Goal: Task Accomplishment & Management: Use online tool/utility

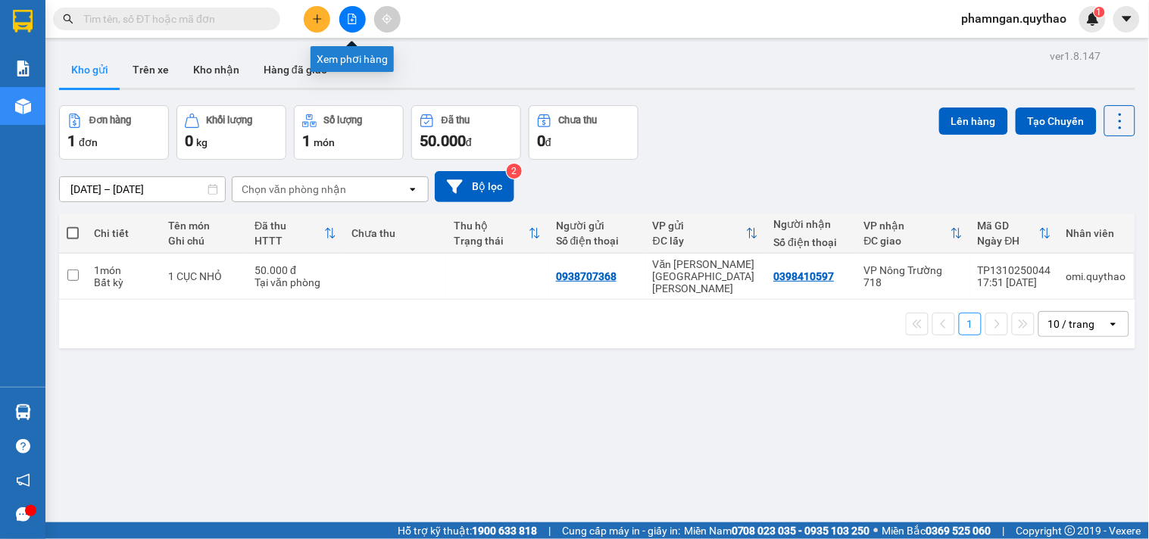
click at [347, 15] on icon "file-add" at bounding box center [352, 19] width 11 height 11
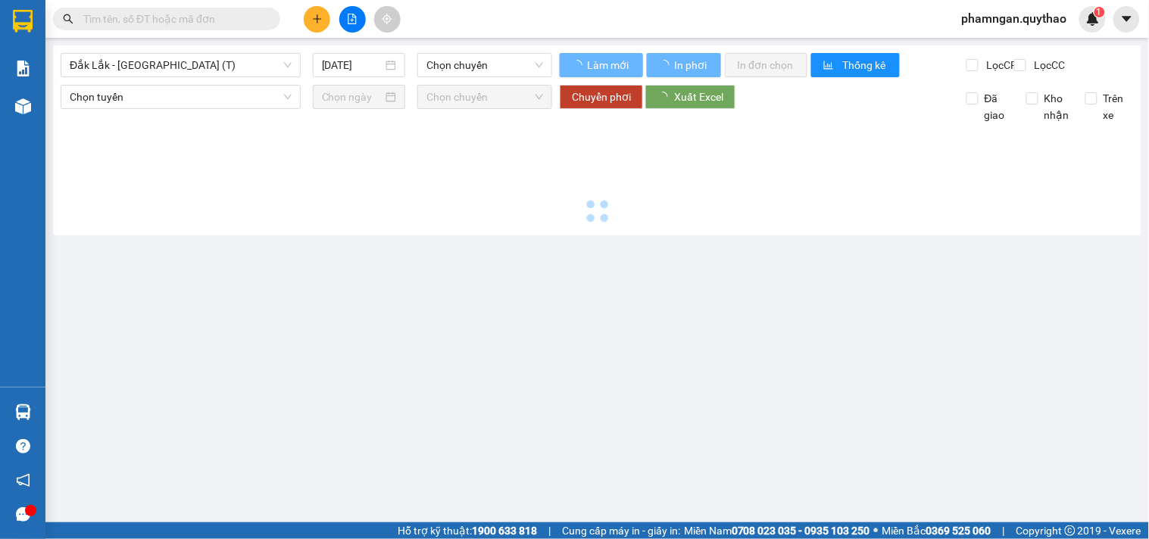
type input "15/10/2025"
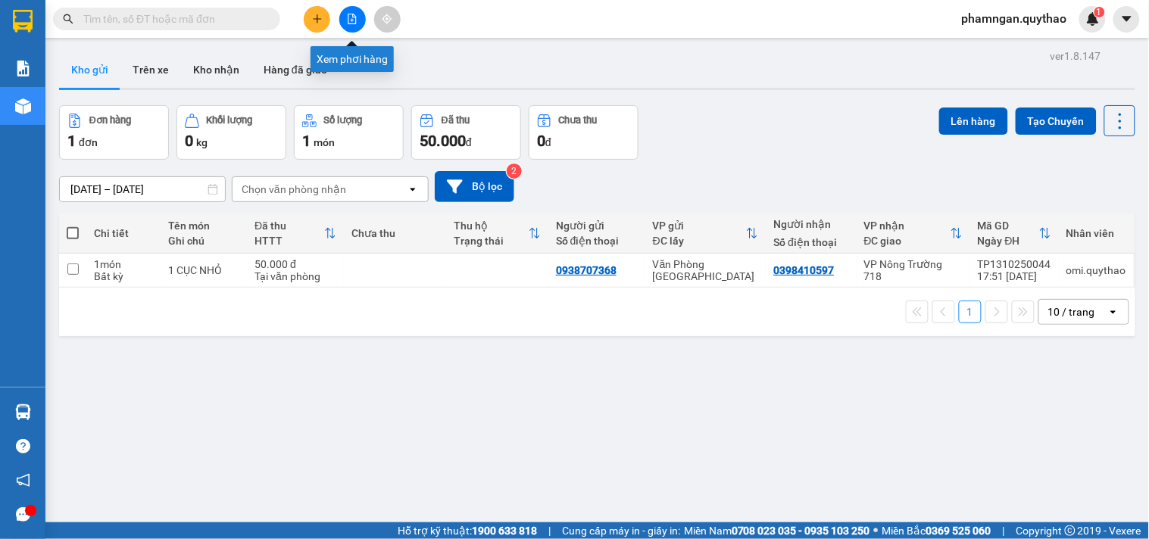
click at [358, 19] on button at bounding box center [352, 19] width 26 height 26
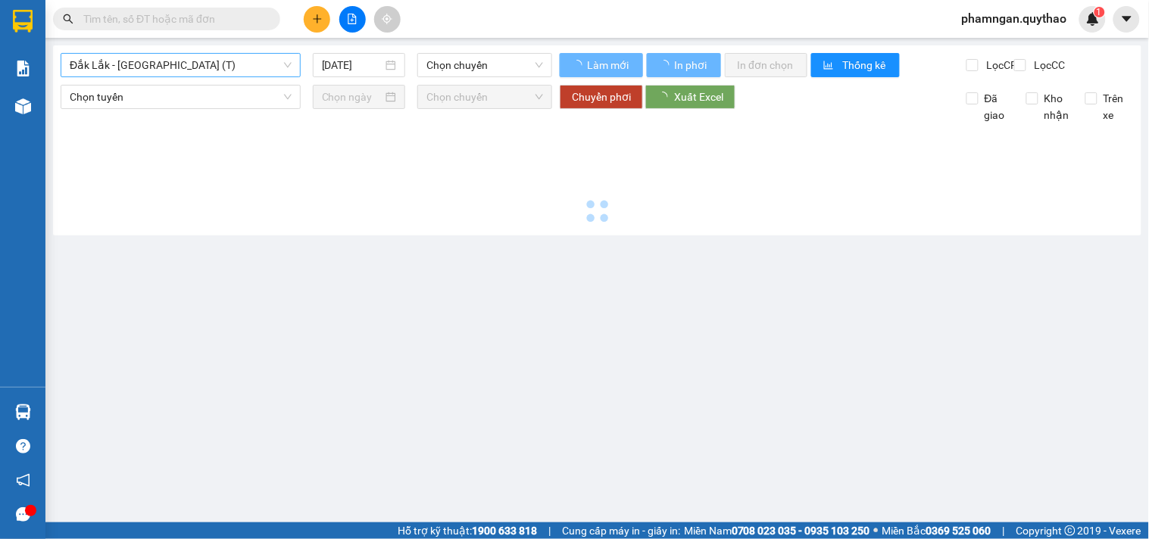
click at [240, 68] on span "Đắk Lắk - [GEOGRAPHIC_DATA] (T)" at bounding box center [181, 65] width 222 height 23
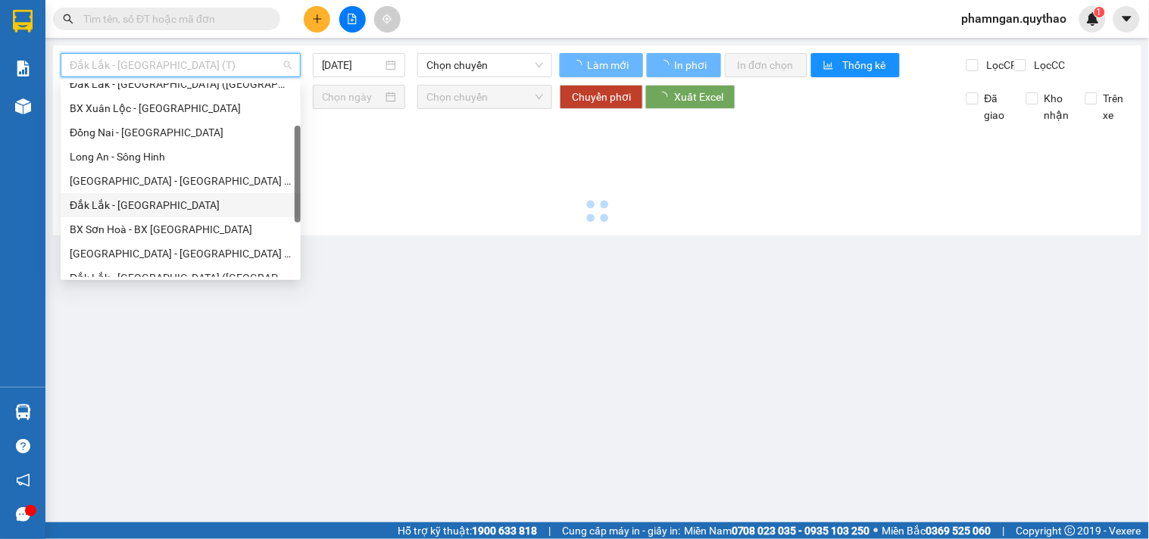
type input "[DATE]"
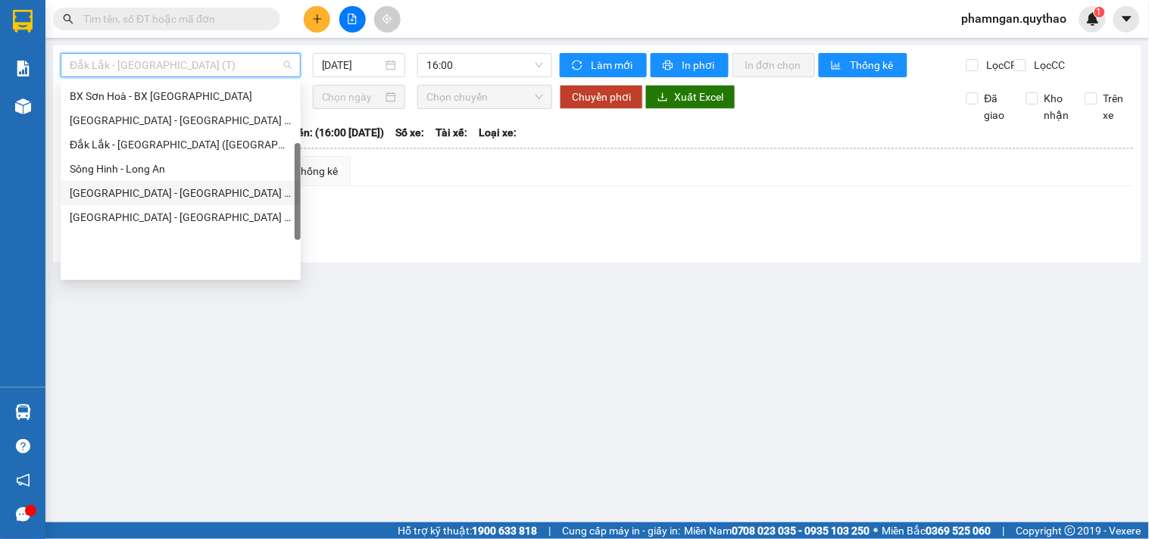
scroll to position [133, 0]
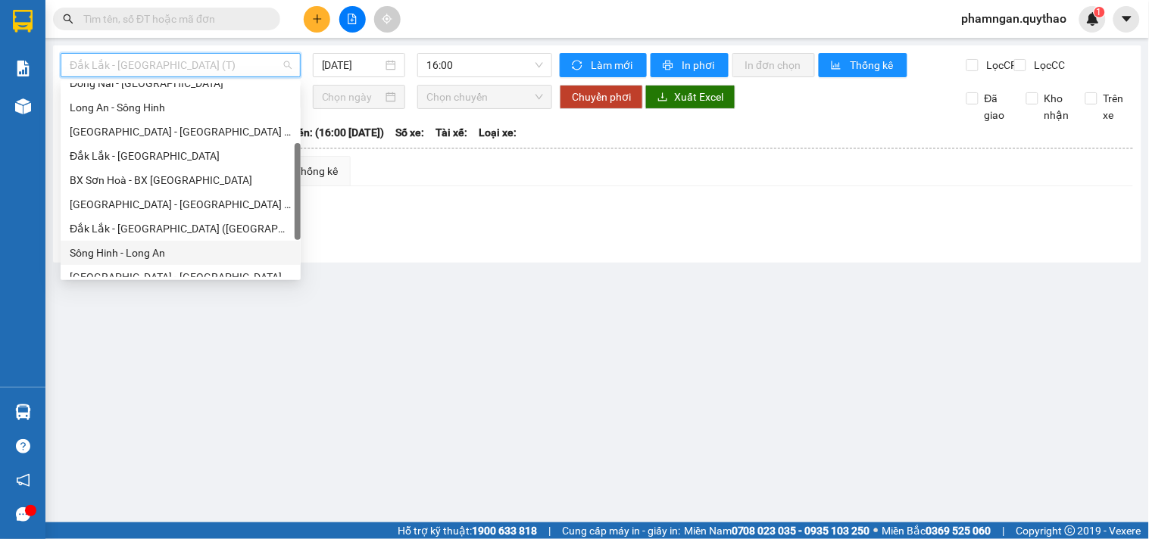
click at [131, 248] on div "Sông Hinh - Long An" at bounding box center [181, 253] width 222 height 17
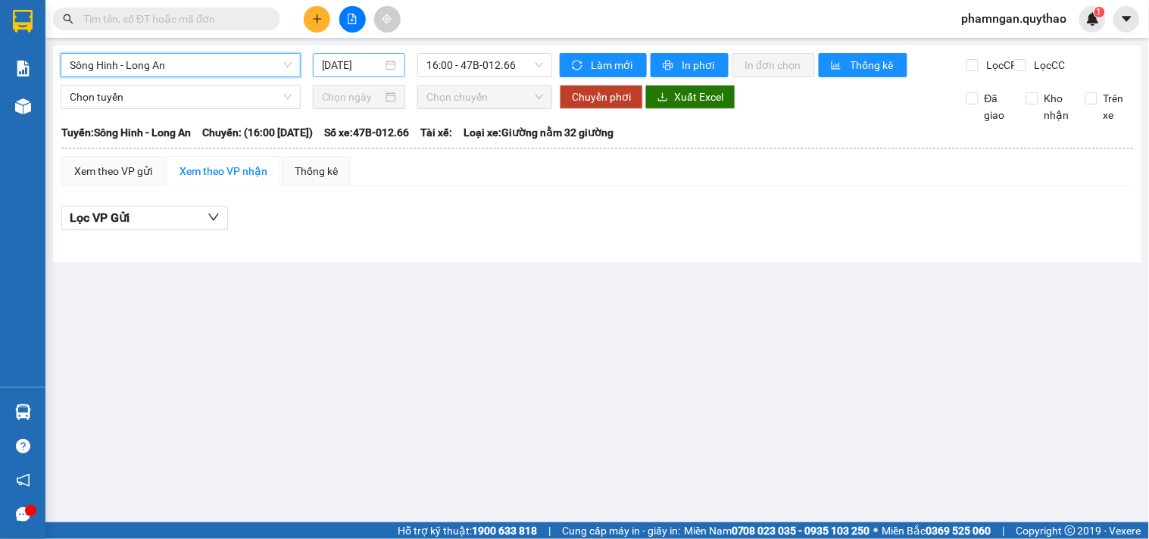
click at [376, 66] on input "[DATE]" at bounding box center [352, 65] width 61 height 17
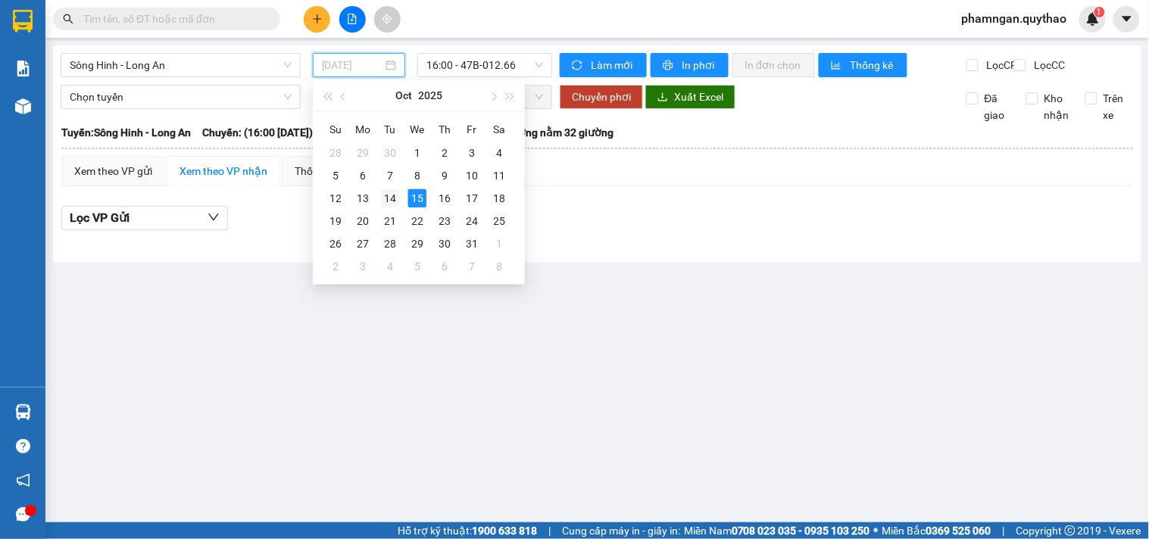
click at [386, 192] on div "14" at bounding box center [390, 198] width 18 height 18
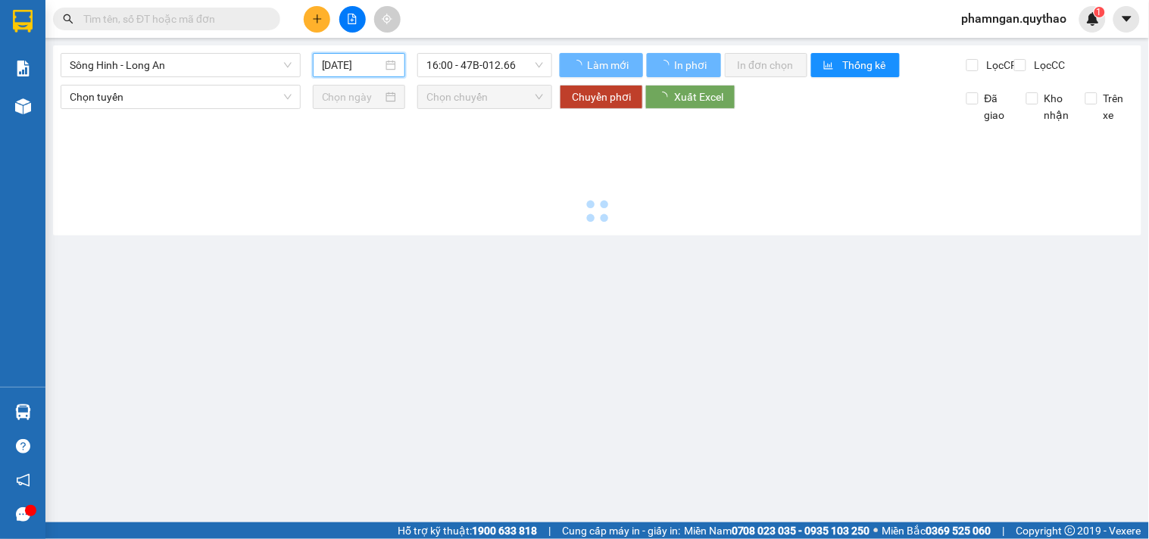
type input "[DATE]"
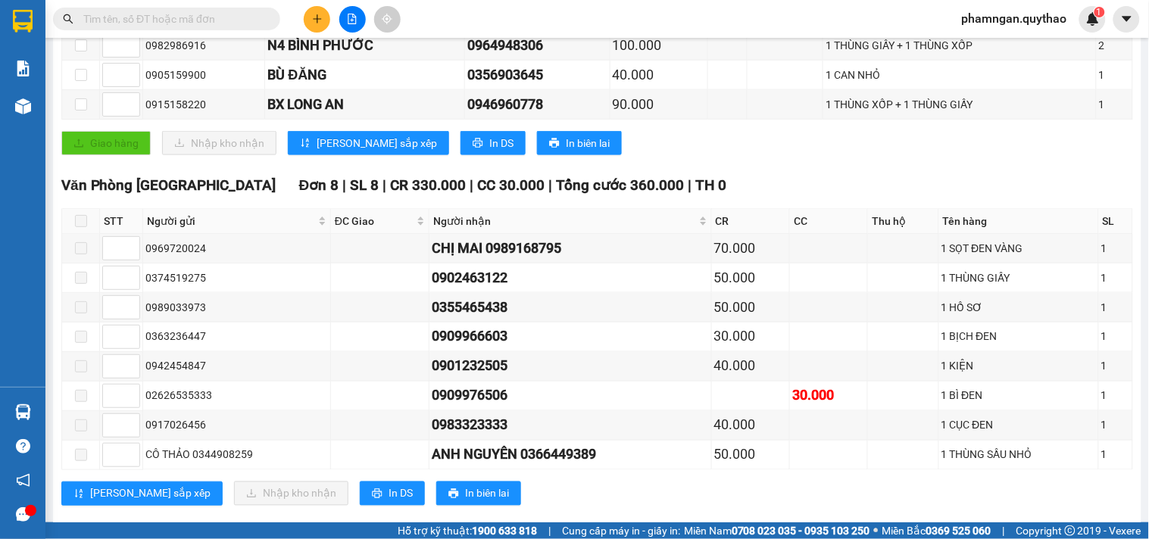
scroll to position [588, 0]
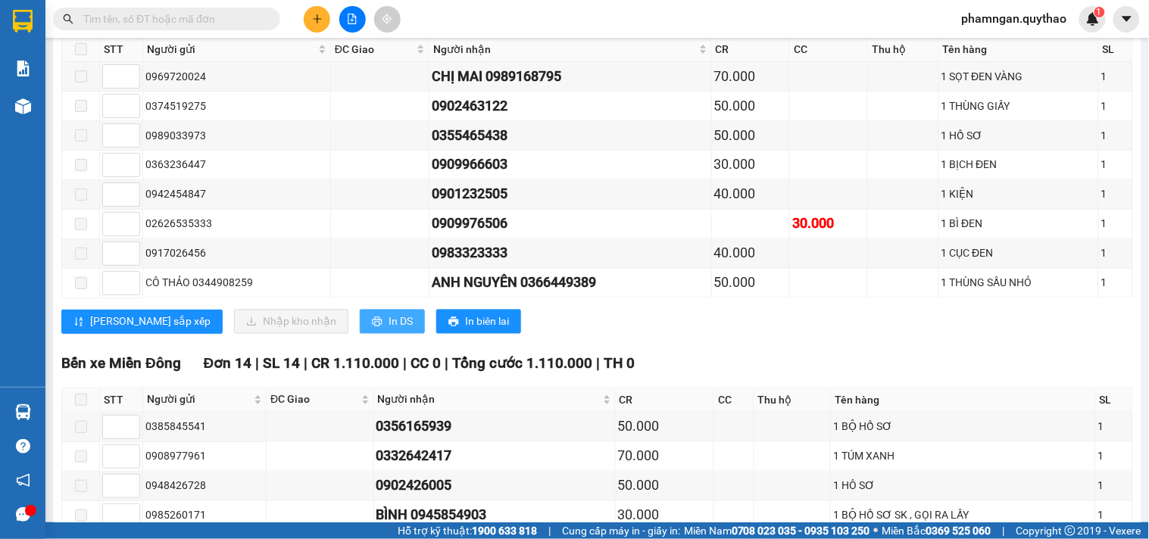
click at [388, 330] on span "In DS" at bounding box center [400, 321] width 24 height 17
